Goal: Task Accomplishment & Management: Manage account settings

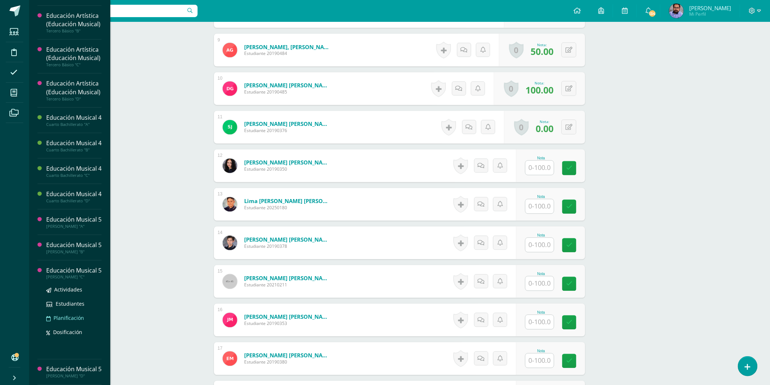
scroll to position [468, 0]
click at [72, 286] on span "Actividades" at bounding box center [68, 289] width 28 height 7
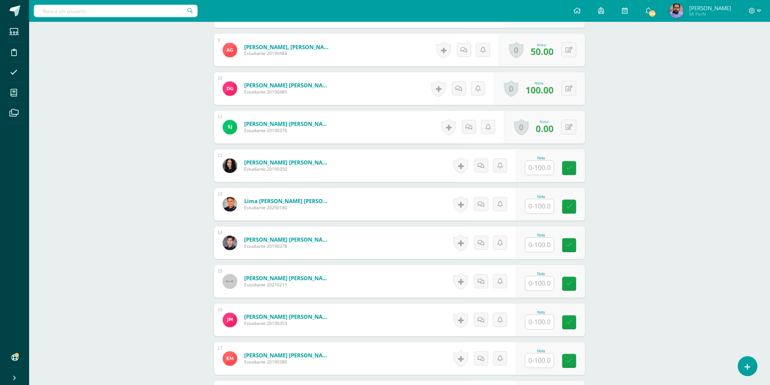
scroll to position [395, 0]
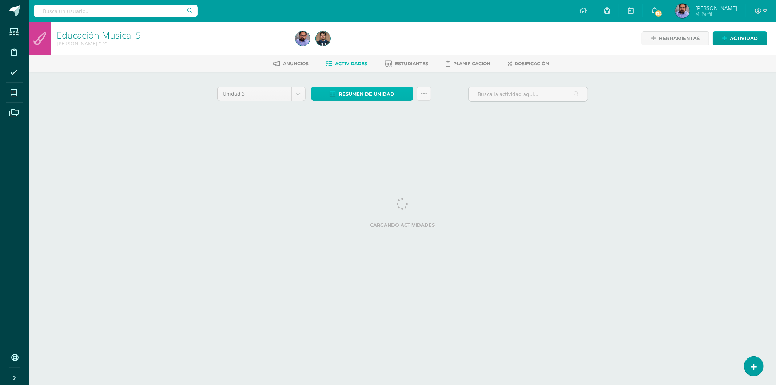
click at [355, 94] on span "Resumen de unidad" at bounding box center [367, 93] width 56 height 13
click at [363, 45] on link "Descargar como HTML" at bounding box center [363, 45] width 78 height 11
click at [376, 93] on span "Resumen de unidad" at bounding box center [367, 93] width 56 height 13
click at [376, 44] on link "Descargar como HTML" at bounding box center [363, 45] width 78 height 11
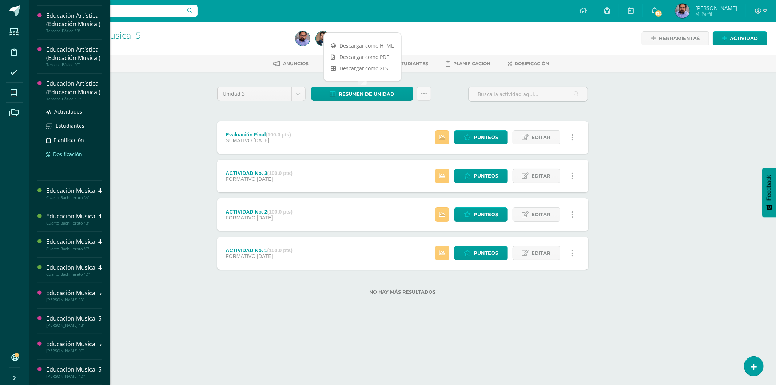
scroll to position [303, 0]
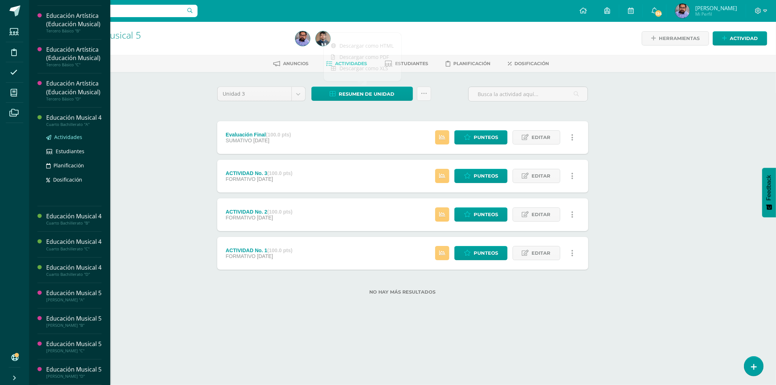
click at [77, 140] on span "Actividades" at bounding box center [68, 137] width 28 height 7
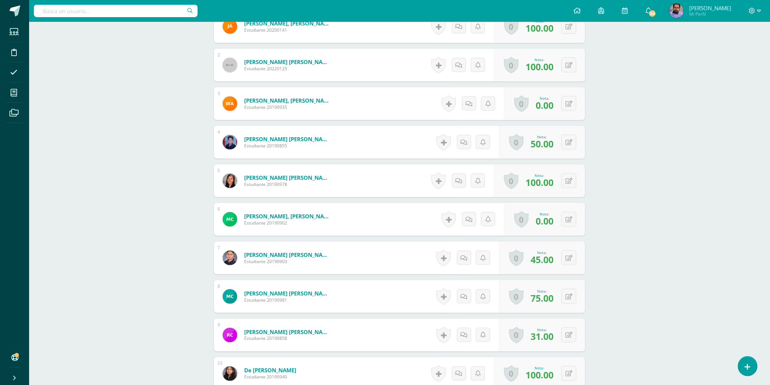
scroll to position [243, 0]
click at [574, 222] on button at bounding box center [573, 218] width 15 height 15
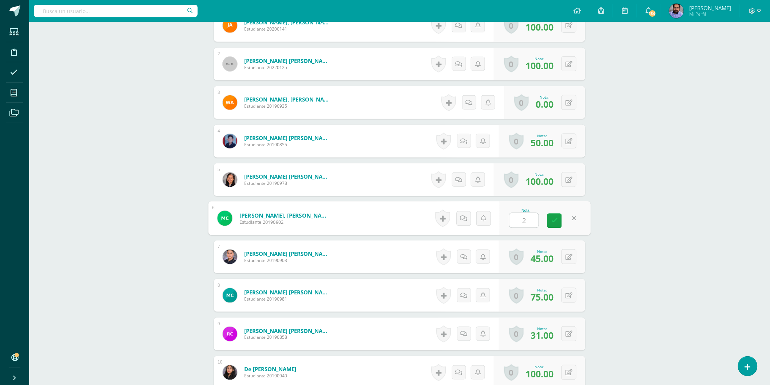
type input "28"
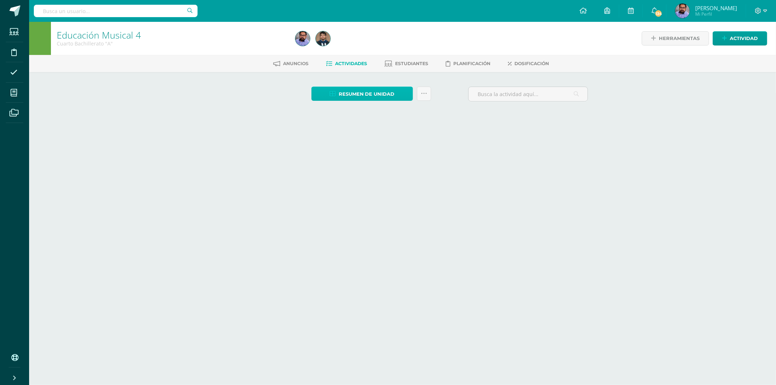
click at [384, 92] on span "Resumen de unidad" at bounding box center [367, 93] width 56 height 13
click at [362, 94] on span "Resumen de unidad" at bounding box center [367, 93] width 56 height 13
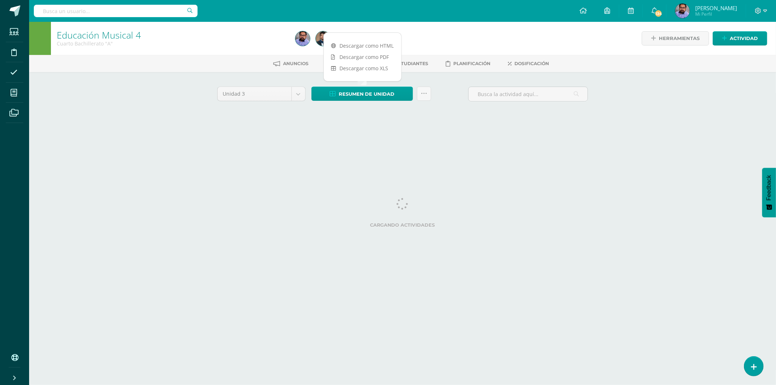
click at [342, 41] on div at bounding box center [414, 38] width 242 height 33
click at [383, 94] on span "Resumen de unidad" at bounding box center [367, 93] width 56 height 13
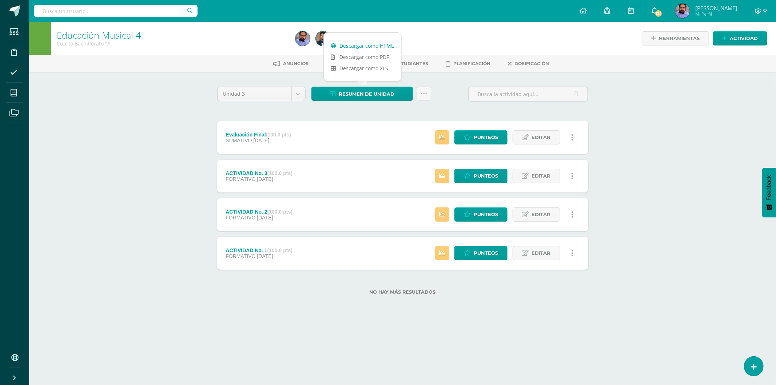
click at [373, 42] on link "Descargar como HTML" at bounding box center [363, 45] width 78 height 11
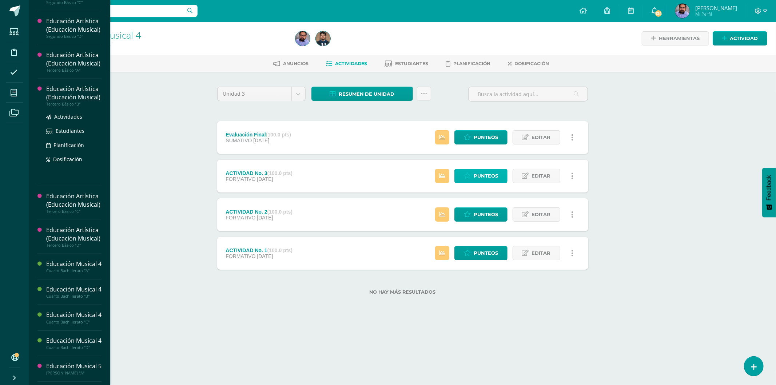
scroll to position [209, 0]
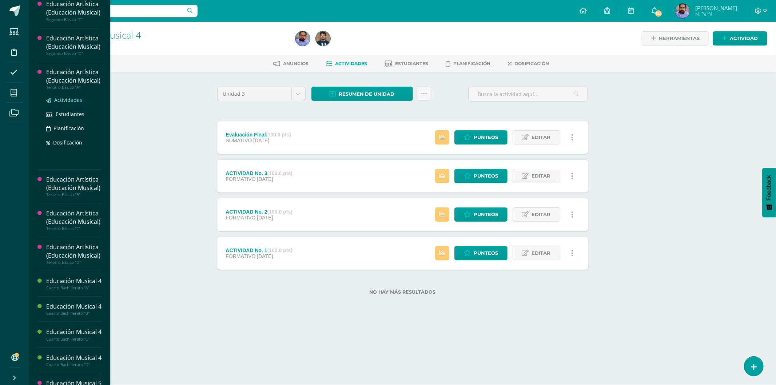
click at [61, 104] on link "Actividades" at bounding box center [73, 100] width 55 height 8
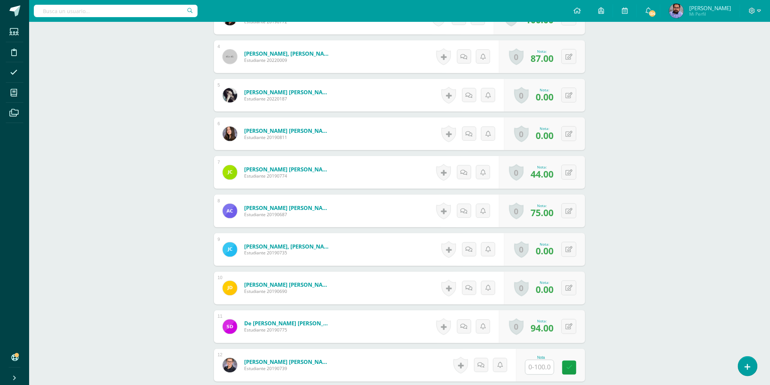
scroll to position [329, 0]
click at [565, 138] on div "0 Logros Logros obtenidos Aún no hay logros agregados Nota: 0.00" at bounding box center [544, 133] width 81 height 33
click at [572, 136] on button at bounding box center [573, 133] width 15 height 15
type input "40"
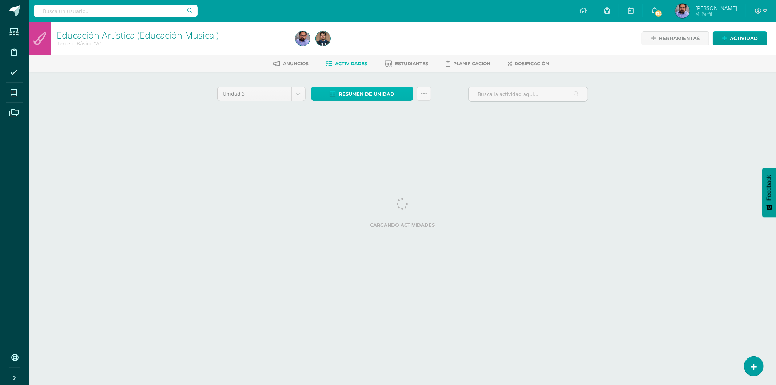
click at [383, 94] on span "Resumen de unidad" at bounding box center [367, 93] width 56 height 13
click at [370, 44] on link "Descargar como HTML" at bounding box center [363, 45] width 78 height 11
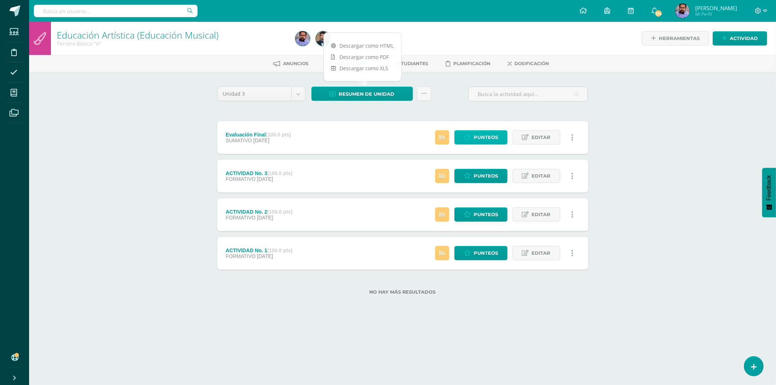
click at [489, 139] on span "Punteos" at bounding box center [486, 137] width 24 height 13
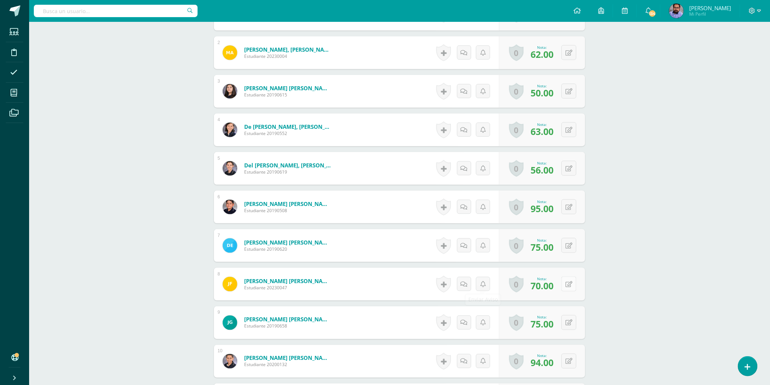
scroll to position [285, 0]
click at [573, 281] on button at bounding box center [573, 283] width 15 height 15
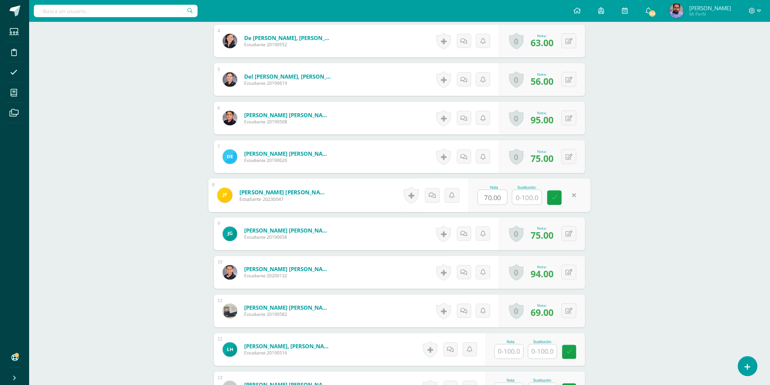
scroll to position [445, 0]
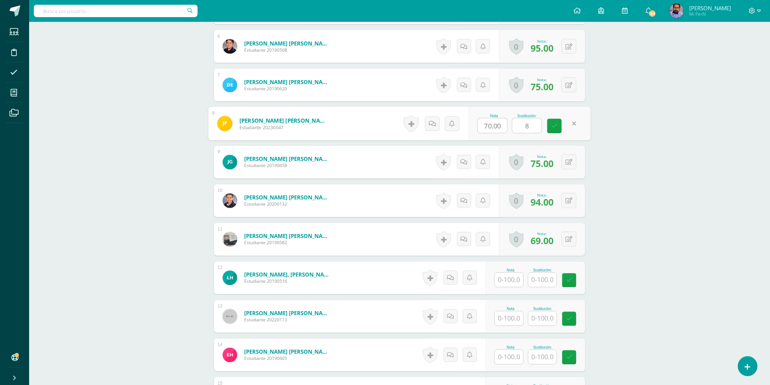
type input "81"
